Goal: Task Accomplishment & Management: Manage account settings

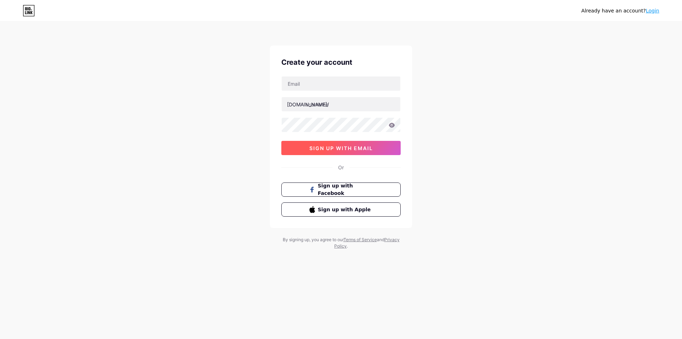
click at [345, 146] on span "sign up with email" at bounding box center [341, 148] width 64 height 6
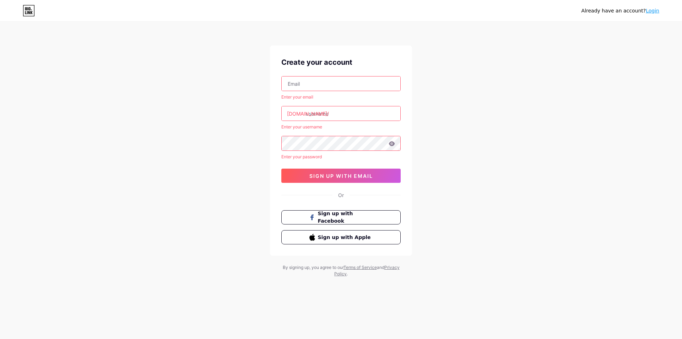
click at [326, 83] on input "text" at bounding box center [341, 83] width 119 height 14
click at [320, 86] on input "text" at bounding box center [341, 83] width 119 height 14
paste input "[EMAIL_ADDRESS][DOMAIN_NAME]"
type input "[EMAIL_ADDRESS][DOMAIN_NAME]"
click at [650, 11] on link "Login" at bounding box center [652, 11] width 13 height 6
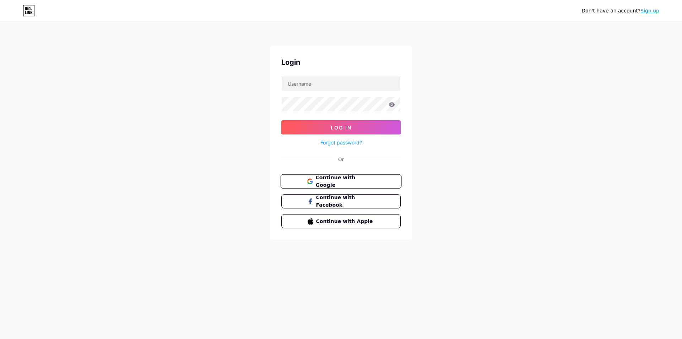
click at [361, 182] on span "Continue with Google" at bounding box center [344, 181] width 59 height 15
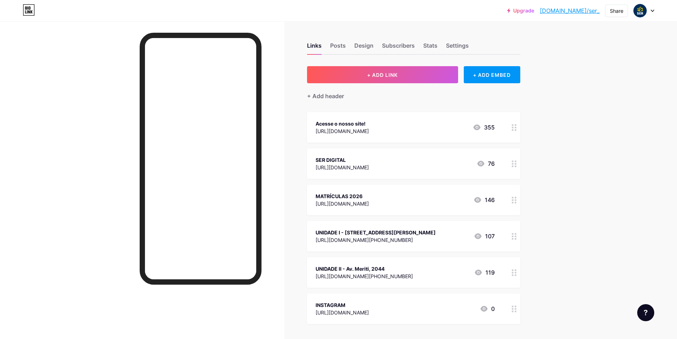
click at [362, 130] on div "https://www.educaser.net/" at bounding box center [341, 130] width 53 height 7
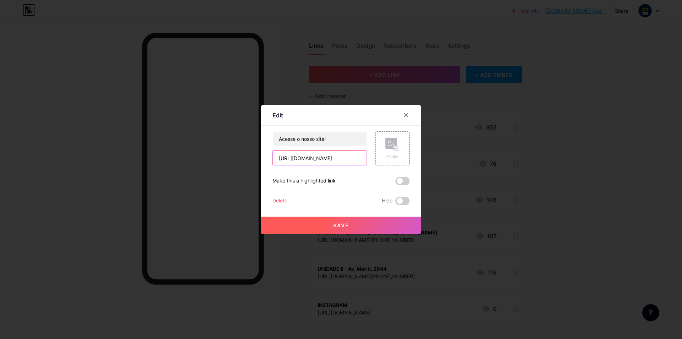
drag, startPoint x: 347, startPoint y: 160, endPoint x: 265, endPoint y: 157, distance: 81.8
click at [265, 157] on div "Edit Content YouTube Play YouTube video without leaving your page. ADD Vimeo Pl…" at bounding box center [341, 169] width 160 height 128
click at [349, 222] on span "Save" at bounding box center [341, 225] width 16 height 6
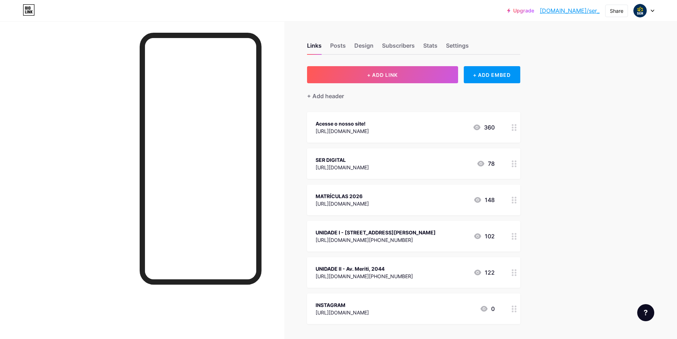
click at [578, 9] on link "bio.link/ser_" at bounding box center [570, 10] width 60 height 9
